Goal: Task Accomplishment & Management: Use online tool/utility

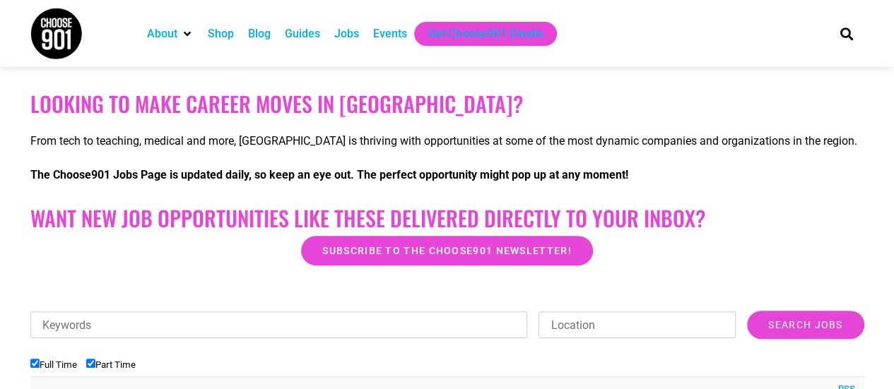
scroll to position [224, 0]
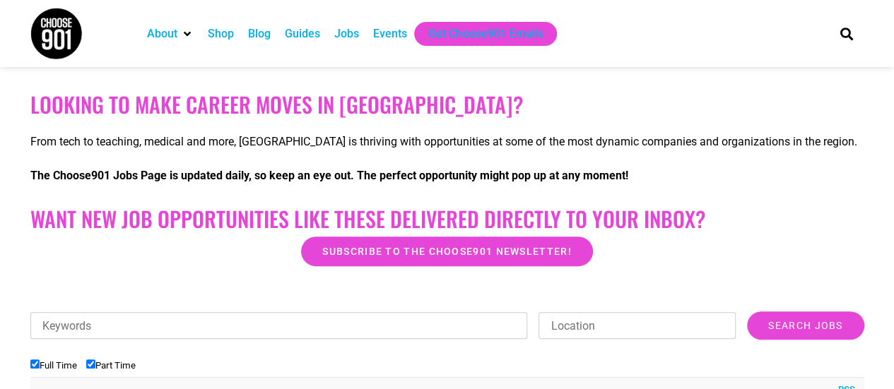
click at [294, 324] on input "Keywords" at bounding box center [278, 325] width 497 height 27
click at [93, 363] on input "Part Time" at bounding box center [90, 364] width 9 height 9
checkbox input "false"
click at [103, 317] on input "Keywords" at bounding box center [278, 325] width 497 height 27
type input "pastry chef"
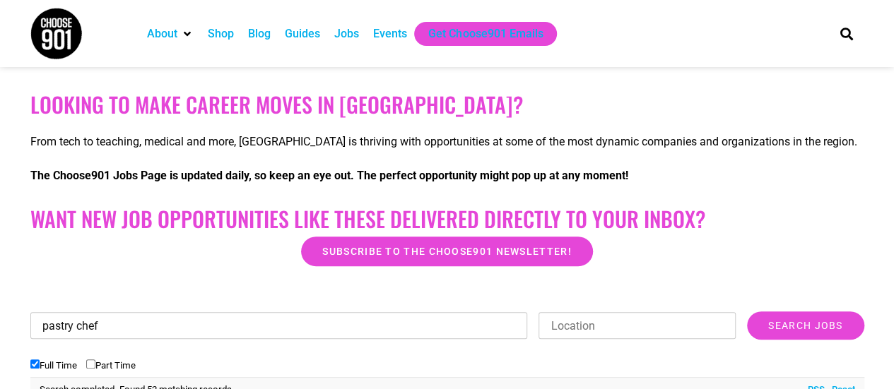
click at [747, 312] on input "Search Jobs" at bounding box center [805, 326] width 117 height 28
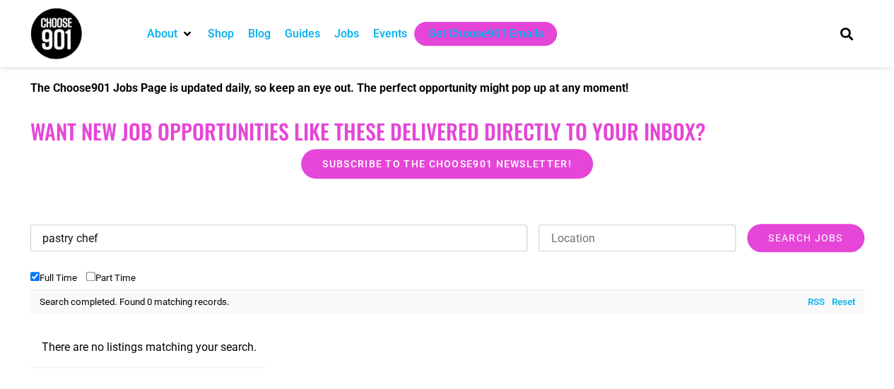
scroll to position [312, 0]
click at [449, 237] on input "pastry chef" at bounding box center [278, 237] width 497 height 27
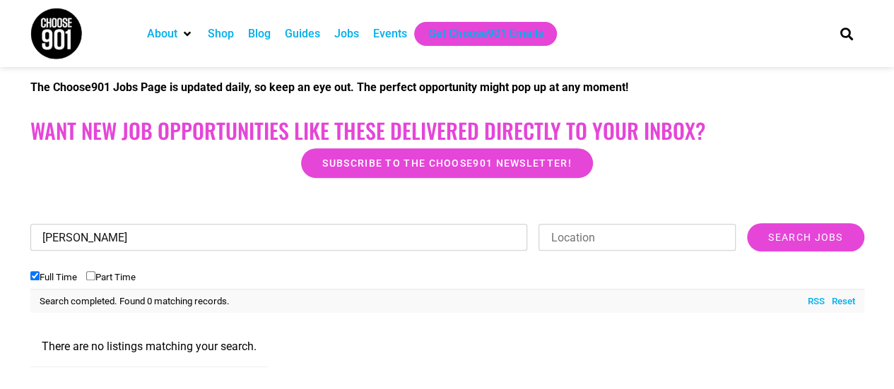
click at [747, 223] on input "Search Jobs" at bounding box center [805, 237] width 117 height 28
click at [449, 237] on input "[PERSON_NAME]" at bounding box center [278, 237] width 497 height 27
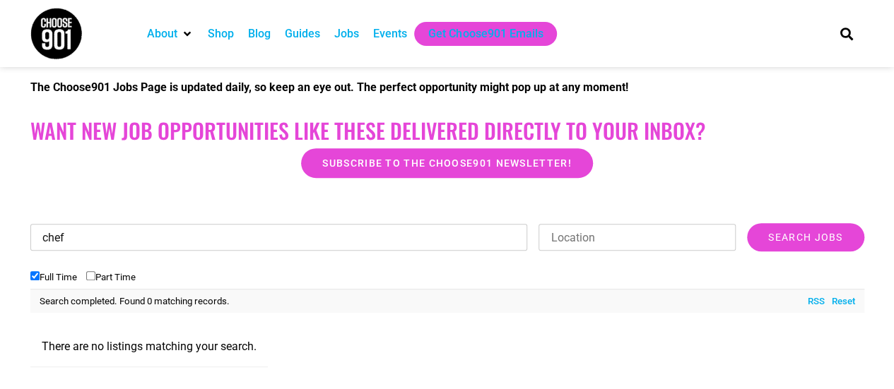
type input "chef"
click at [747, 223] on input "Search Jobs" at bounding box center [805, 237] width 117 height 28
